Goal: Find specific page/section: Find specific page/section

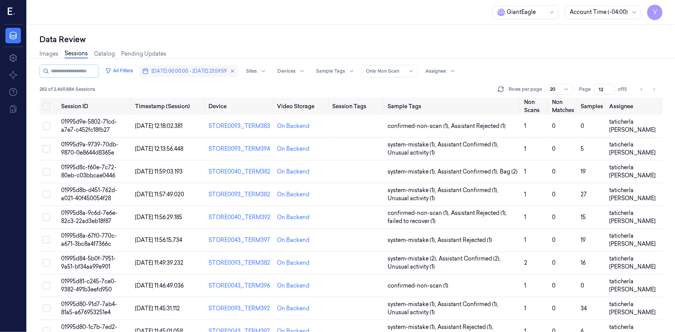
click at [196, 70] on span "[DATE] 00:00:00 - [DATE] 23:59:59" at bounding box center [189, 71] width 75 height 7
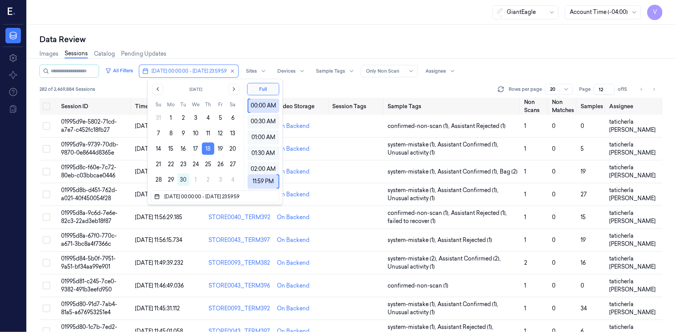
click at [209, 149] on button "18" at bounding box center [208, 149] width 12 height 12
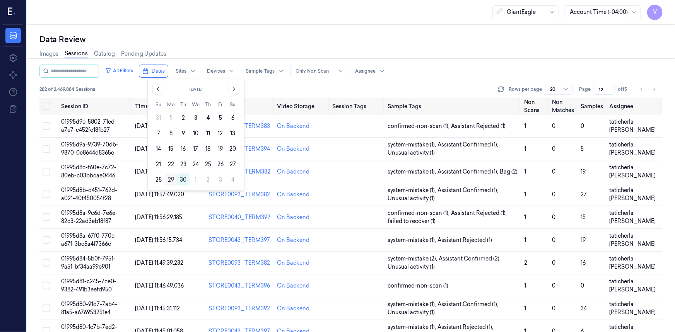
click at [171, 178] on button "29" at bounding box center [171, 180] width 12 height 12
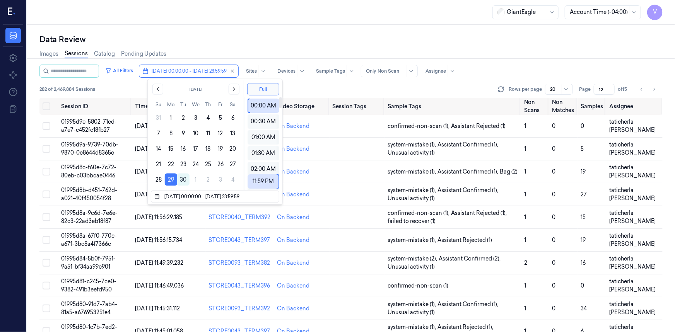
click at [244, 12] on div "GiantEagle Account Time (-04:00) V" at bounding box center [351, 12] width 648 height 25
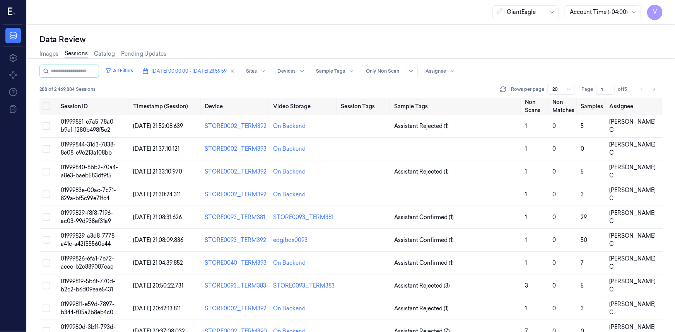
drag, startPoint x: 603, startPoint y: 87, endPoint x: 592, endPoint y: 94, distance: 13.5
click at [592, 94] on div "Page 1 of 15" at bounding box center [606, 89] width 49 height 11
type input "26"
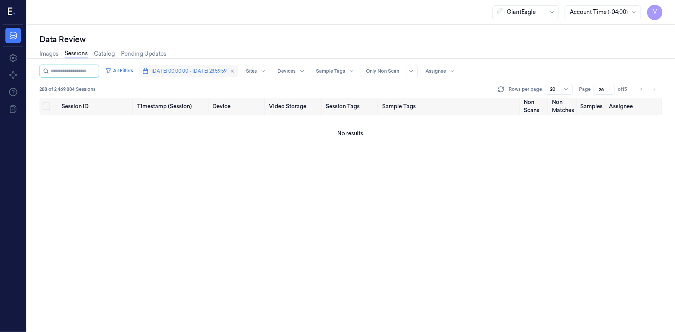
click at [207, 70] on span "[DATE] 00:00:00 - [DATE] 23:59:59" at bounding box center [189, 71] width 75 height 7
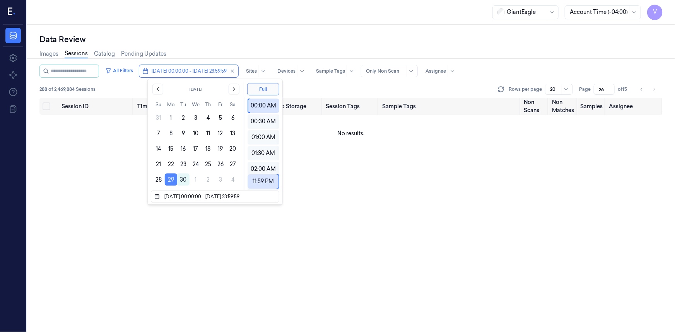
click at [171, 180] on button "29" at bounding box center [171, 180] width 12 height 12
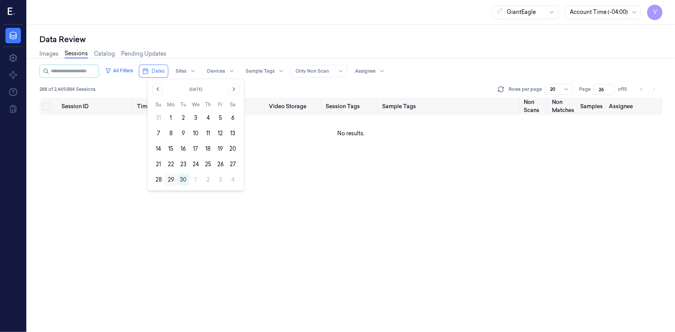
click at [173, 180] on button "29" at bounding box center [171, 180] width 12 height 12
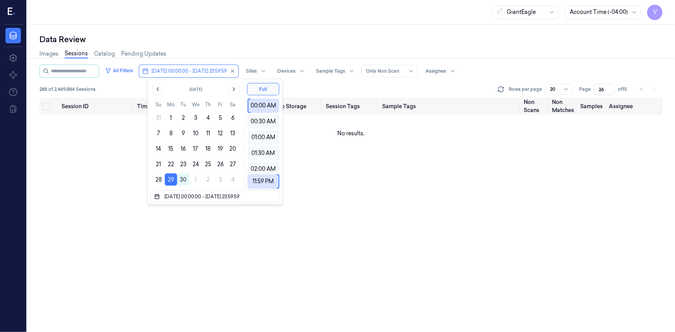
click at [264, 26] on div "Data Review Images Sessions Catalog Pending Updates All Filters [DATE] 00:00:00…" at bounding box center [351, 179] width 648 height 308
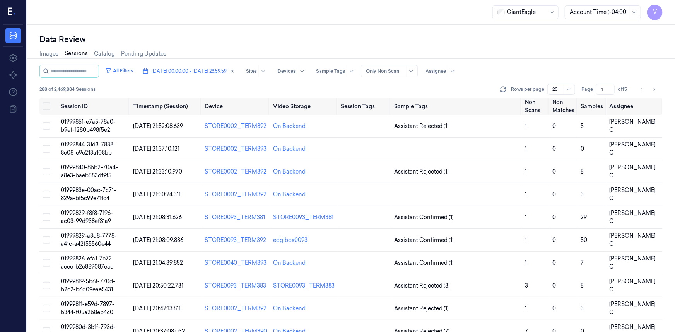
drag, startPoint x: 606, startPoint y: 89, endPoint x: 592, endPoint y: 97, distance: 15.8
click at [592, 97] on div "All Filters [DATE] 00:00:00 - [DATE] 23:59:59 Sites Devices Sample Tags Alert T…" at bounding box center [350, 81] width 623 height 33
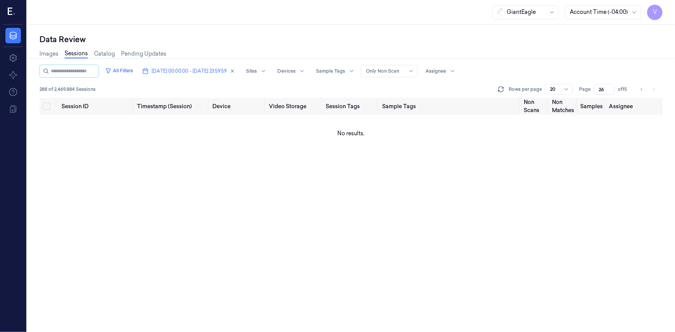
type input "26"
